Goal: Information Seeking & Learning: Learn about a topic

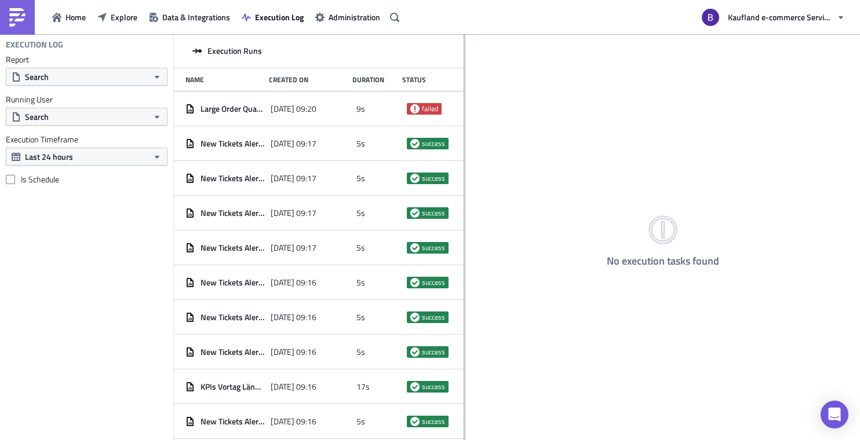
drag, startPoint x: 312, startPoint y: 42, endPoint x: 463, endPoint y: 46, distance: 151.8
click at [463, 46] on div at bounding box center [464, 238] width 2 height 408
click at [123, 114] on button "Search" at bounding box center [87, 117] width 162 height 18
type input "bharti"
click at [74, 149] on link "[PERSON_NAME]" at bounding box center [70, 157] width 122 height 17
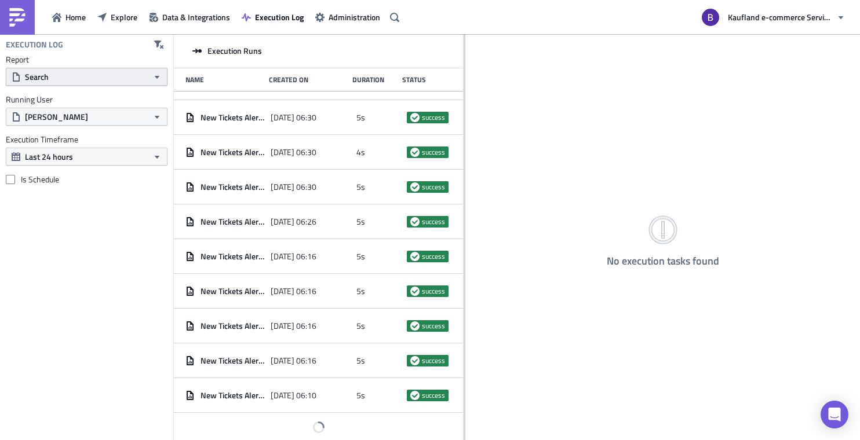
click at [137, 79] on button "Search" at bounding box center [87, 77] width 162 height 18
type input "leave"
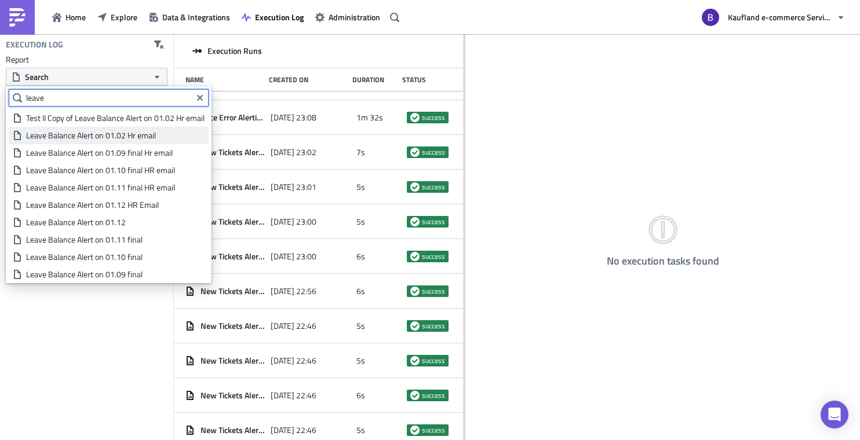
scroll to position [8541, 0]
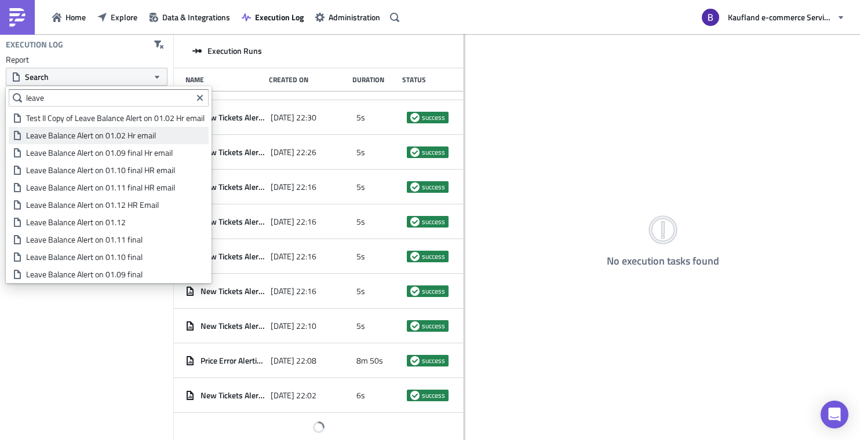
click at [140, 136] on div "Leave Balance Alert on 01.02 Hr email" at bounding box center [115, 136] width 178 height 12
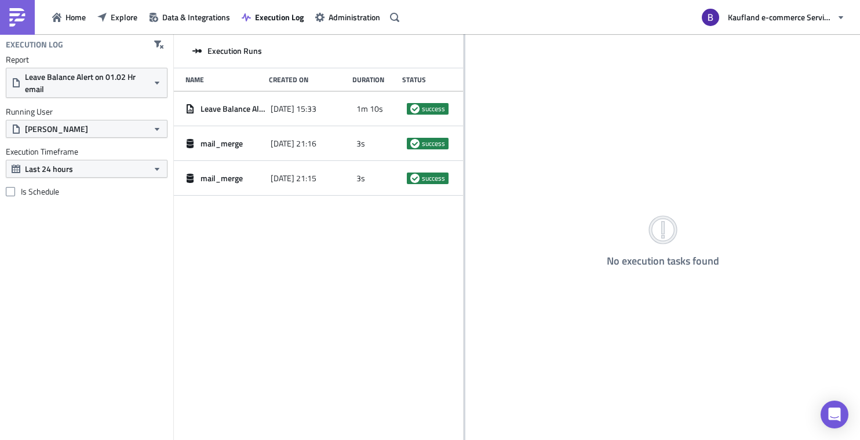
click at [393, 219] on div "Execution Runs Name Created On Duration Status Leave Balance Alert on 01.02 Hr …" at bounding box center [318, 238] width 289 height 408
click at [71, 17] on span "Home" at bounding box center [75, 17] width 20 height 12
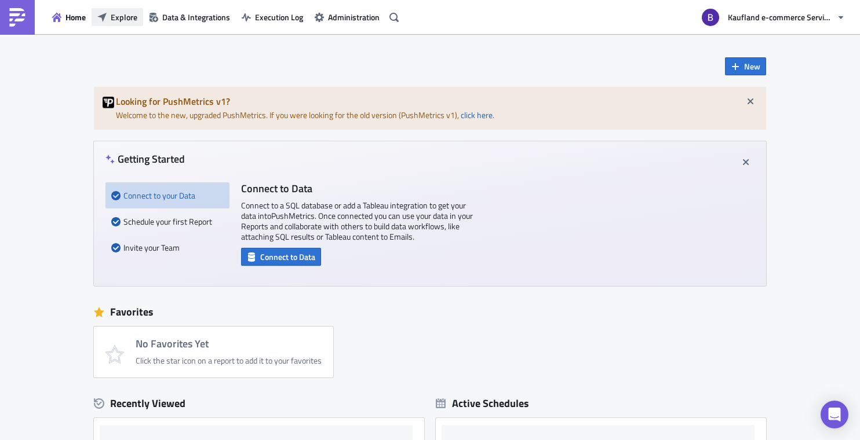
click at [125, 22] on span "Explore" at bounding box center [124, 17] width 27 height 12
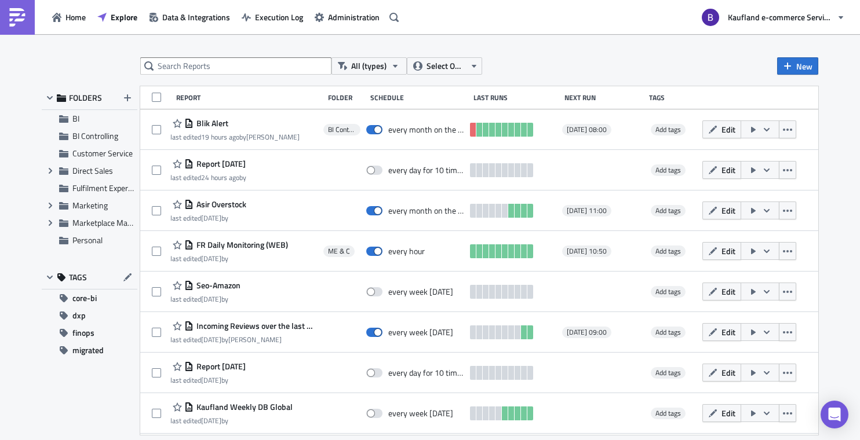
click at [607, 61] on div "All (types) Select Owner New" at bounding box center [479, 65] width 678 height 17
click at [226, 55] on div "All (types) Select Owner New FOLDERS BI BI Controlling Customer Service Expand …" at bounding box center [430, 238] width 860 height 408
click at [221, 71] on input "text" at bounding box center [235, 65] width 191 height 17
type input "leave"
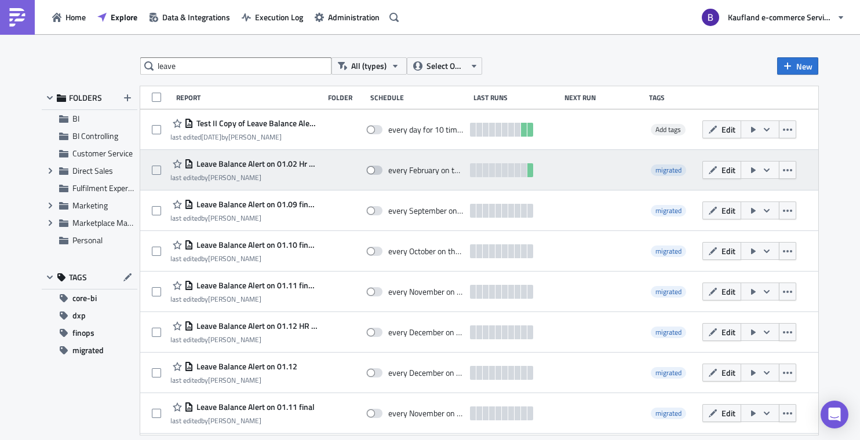
click at [379, 172] on span at bounding box center [374, 170] width 16 height 9
click at [376, 172] on input "checkbox" at bounding box center [372, 171] width 8 height 8
checkbox input "true"
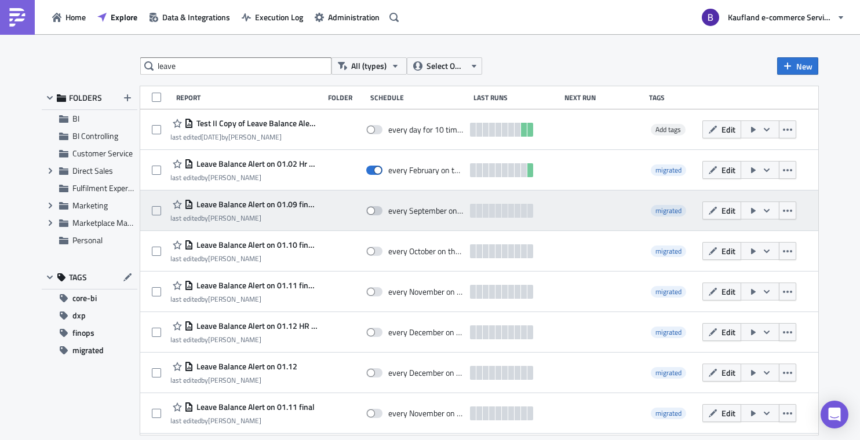
click at [375, 211] on span at bounding box center [374, 210] width 16 height 9
click at [375, 211] on input "checkbox" at bounding box center [372, 211] width 8 height 8
checkbox input "true"
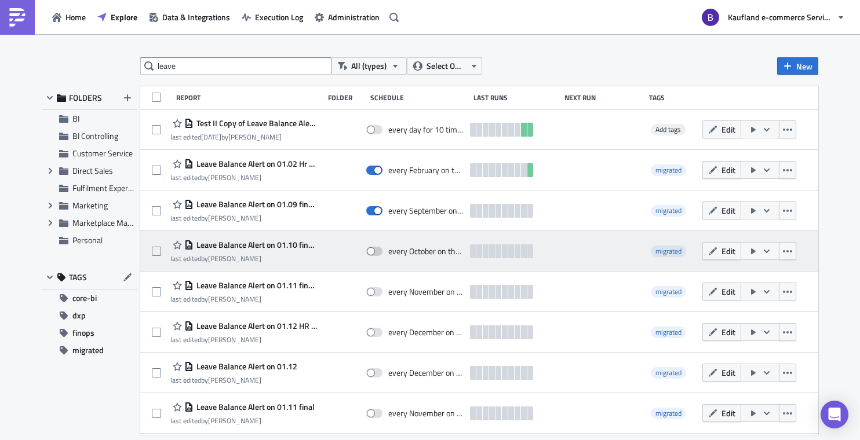
click at [376, 250] on span at bounding box center [374, 251] width 16 height 9
click at [376, 250] on input "checkbox" at bounding box center [372, 252] width 8 height 8
checkbox input "true"
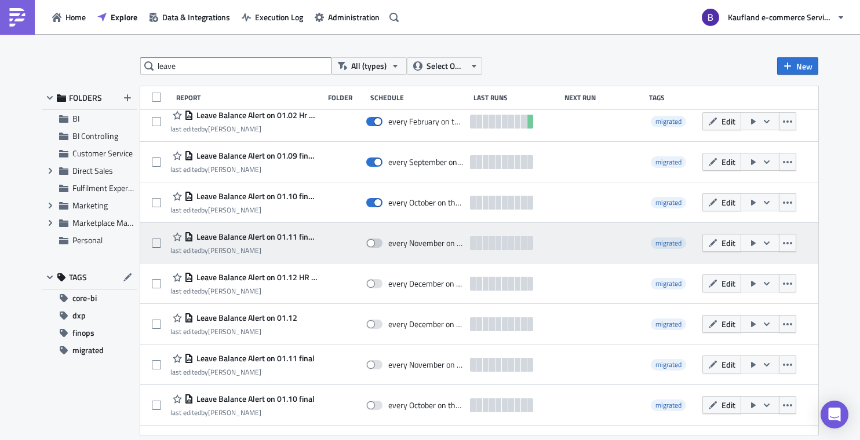
scroll to position [57, 0]
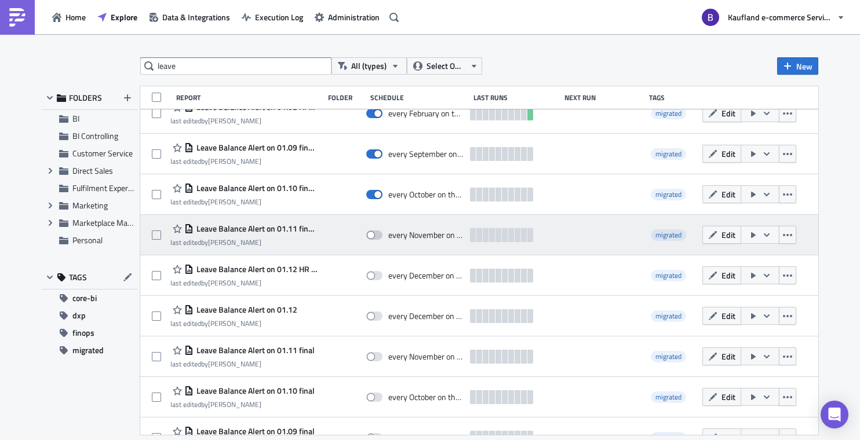
click at [378, 232] on span at bounding box center [374, 235] width 16 height 9
click at [376, 232] on input "checkbox" at bounding box center [372, 236] width 8 height 8
checkbox input "true"
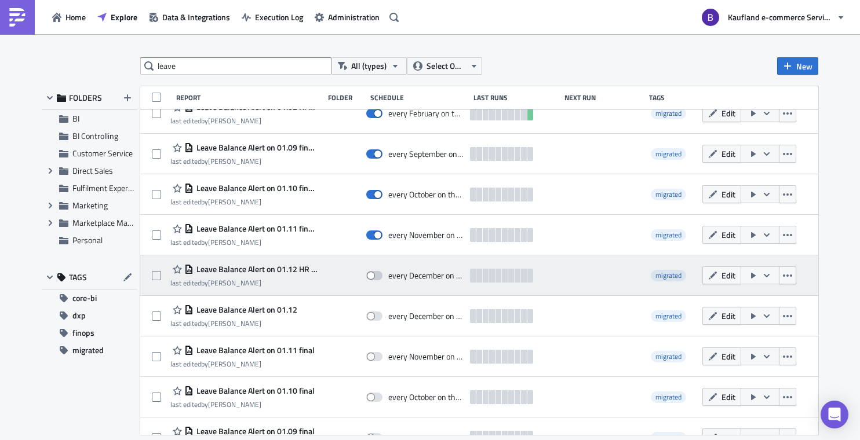
click at [375, 278] on span at bounding box center [374, 275] width 16 height 9
click at [375, 278] on input "checkbox" at bounding box center [372, 276] width 8 height 8
checkbox input "true"
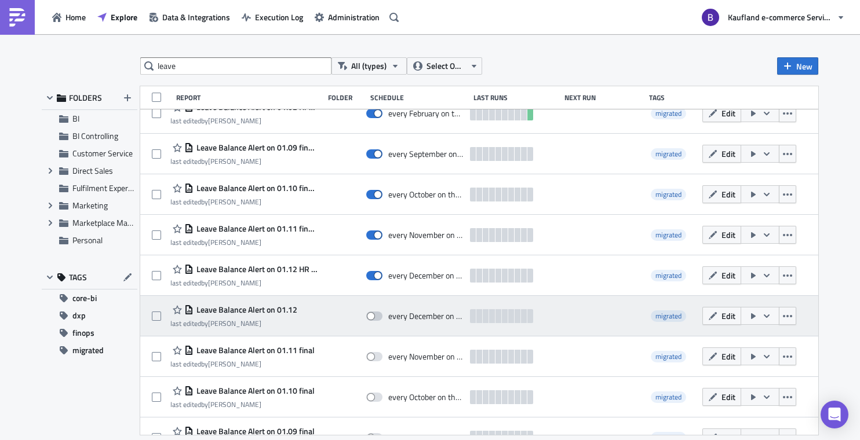
click at [375, 315] on span at bounding box center [374, 316] width 16 height 9
click at [375, 315] on input "checkbox" at bounding box center [372, 317] width 8 height 8
checkbox input "true"
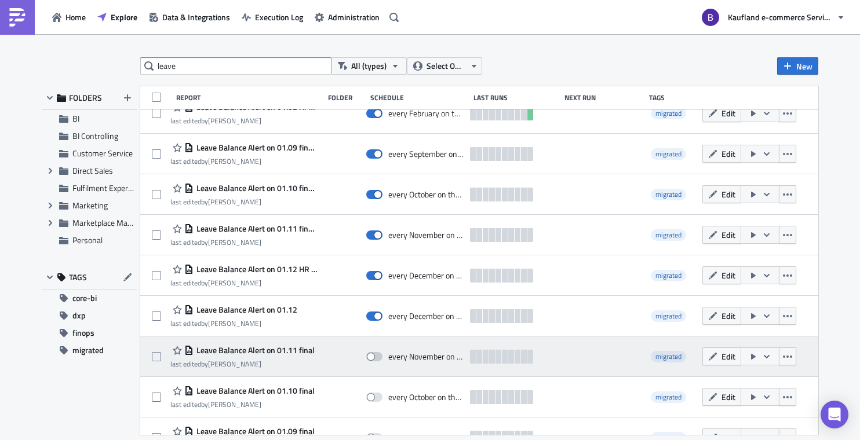
click at [374, 356] on span at bounding box center [374, 356] width 16 height 9
click at [374, 356] on input "checkbox" at bounding box center [372, 357] width 8 height 8
checkbox input "true"
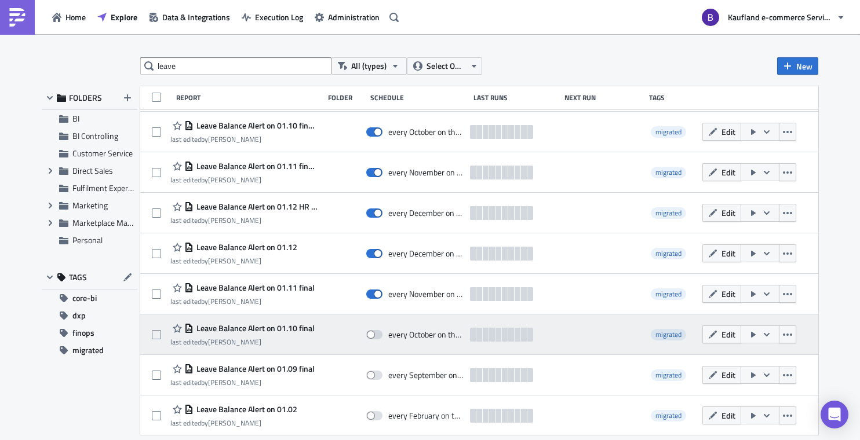
scroll to position [120, 0]
click at [378, 336] on span at bounding box center [374, 333] width 16 height 9
click at [376, 336] on input "checkbox" at bounding box center [372, 334] width 8 height 8
checkbox input "true"
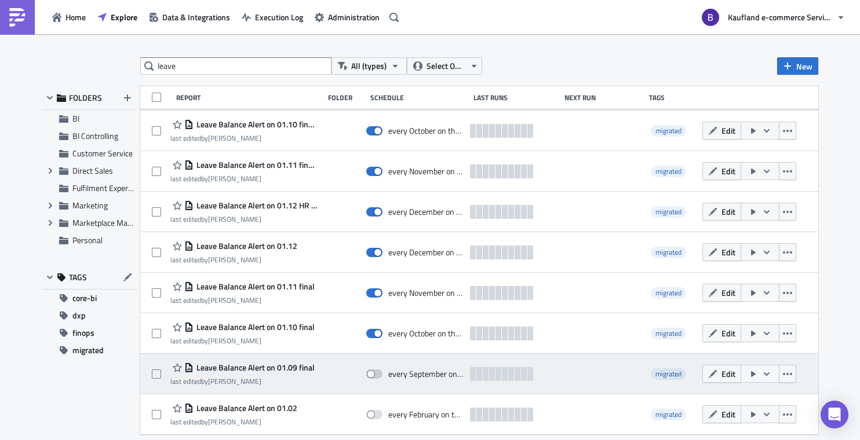
click at [378, 376] on span at bounding box center [374, 374] width 16 height 9
click at [376, 376] on input "checkbox" at bounding box center [372, 375] width 8 height 8
checkbox input "true"
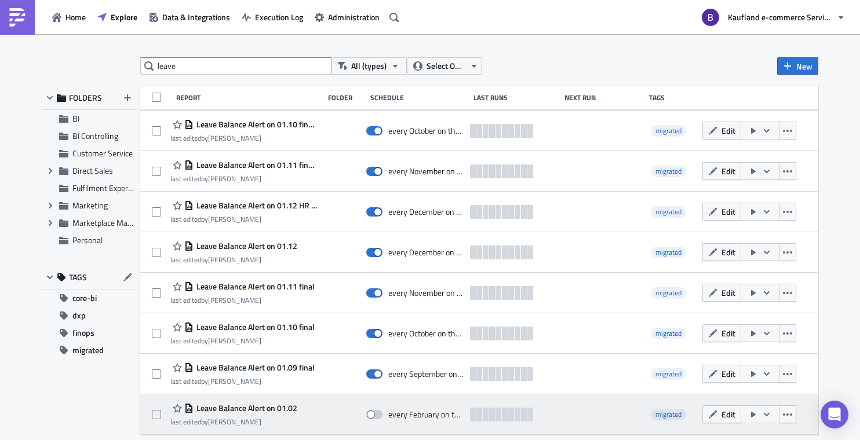
click at [376, 415] on span at bounding box center [374, 414] width 16 height 9
click at [376, 415] on input "checkbox" at bounding box center [372, 415] width 8 height 8
checkbox input "true"
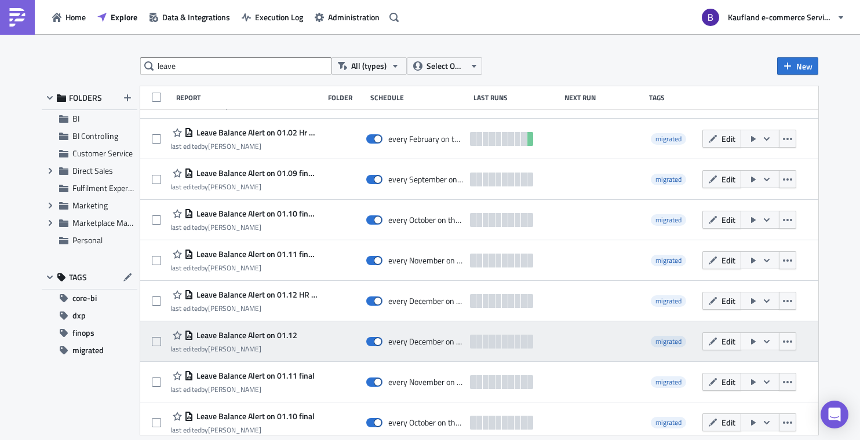
scroll to position [0, 0]
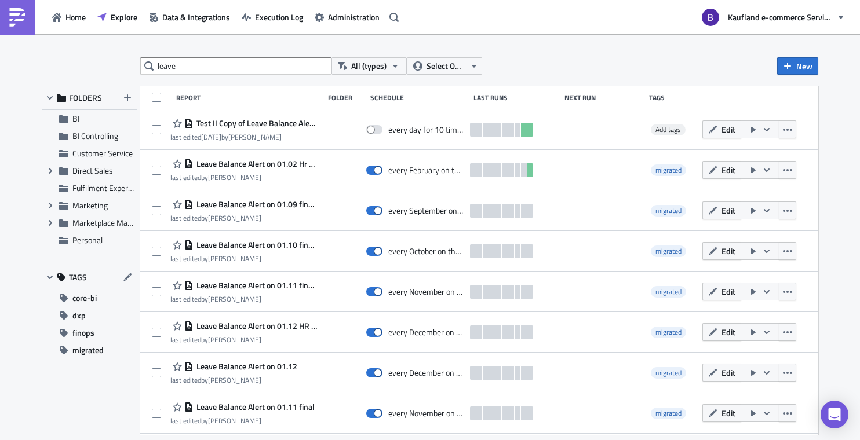
click at [584, 36] on div "leave All (types) Select Owner New FOLDERS BI BI Controlling Customer Service E…" at bounding box center [430, 238] width 860 height 408
